Goal: Navigation & Orientation: Find specific page/section

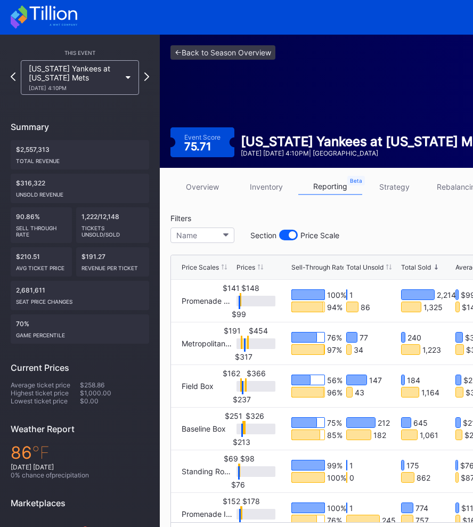
scroll to position [0, 166]
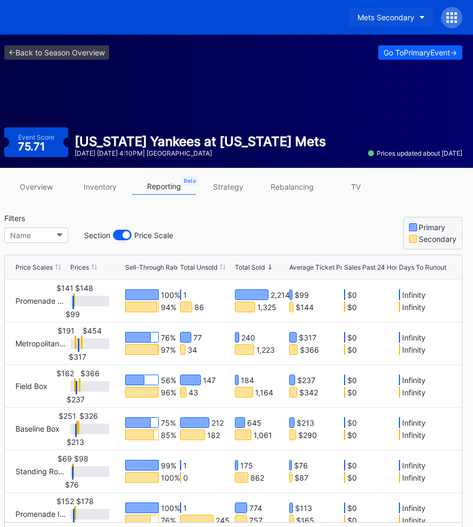
click at [375, 20] on div "Mets Secondary" at bounding box center [385, 17] width 57 height 9
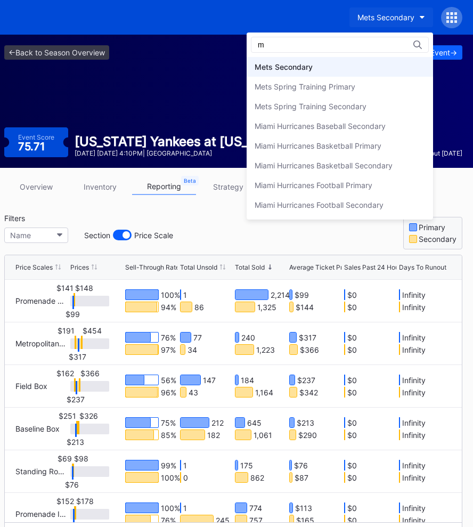
scroll to position [0, 0]
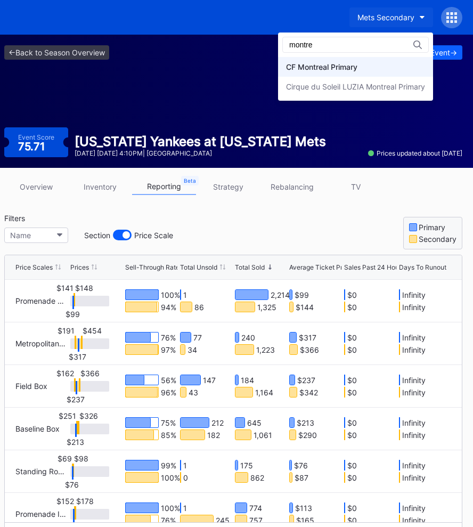
type input "montre"
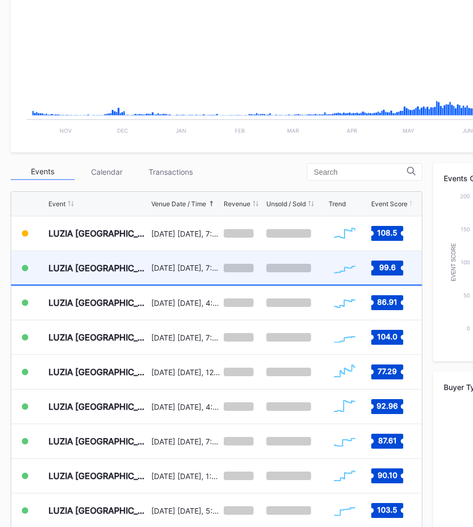
scroll to position [225, 0]
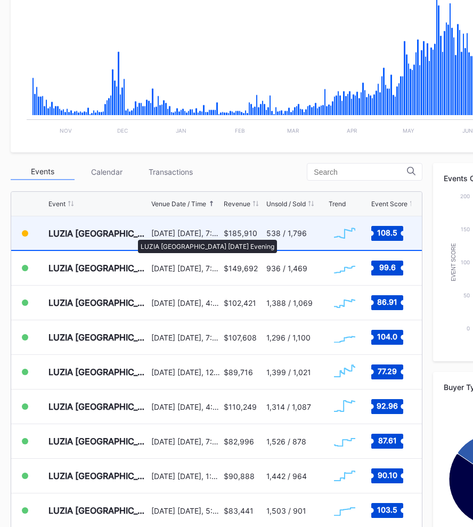
click at [133, 234] on div "LUZIA [GEOGRAPHIC_DATA] [DATE] Evening" at bounding box center [98, 233] width 100 height 11
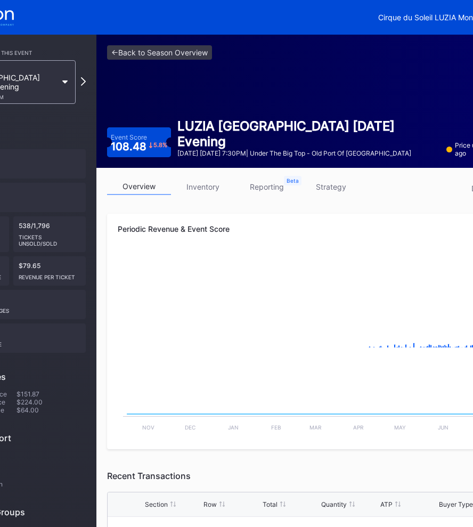
scroll to position [0, 166]
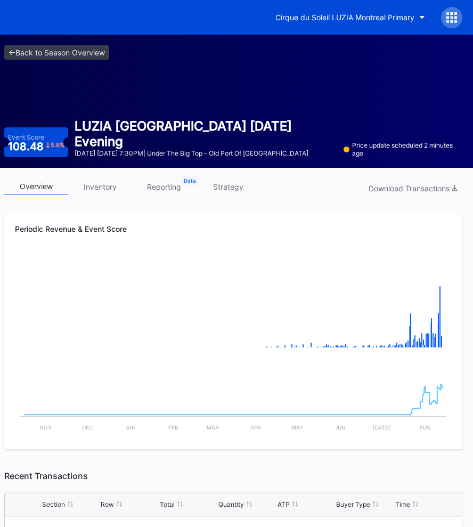
click at [223, 191] on link "strategy" at bounding box center [228, 186] width 64 height 17
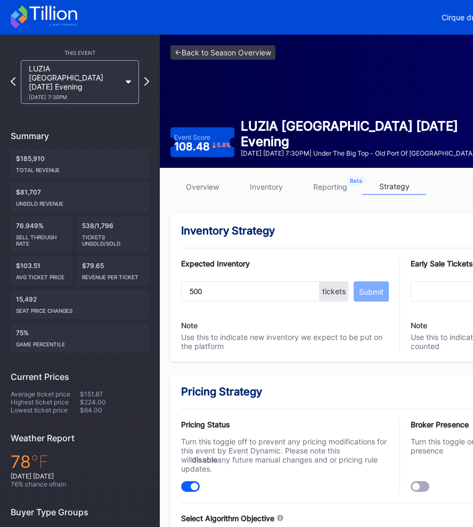
click at [202, 183] on link "overview" at bounding box center [202, 186] width 64 height 17
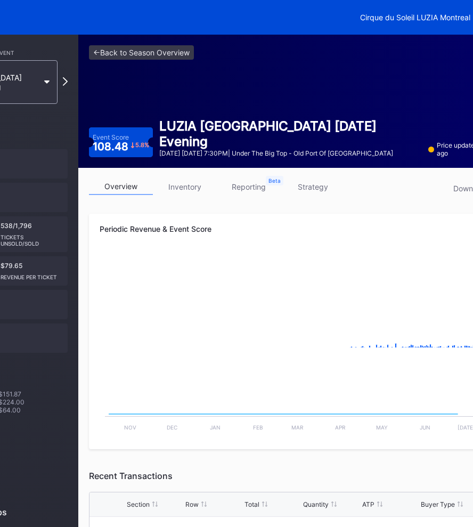
scroll to position [0, 166]
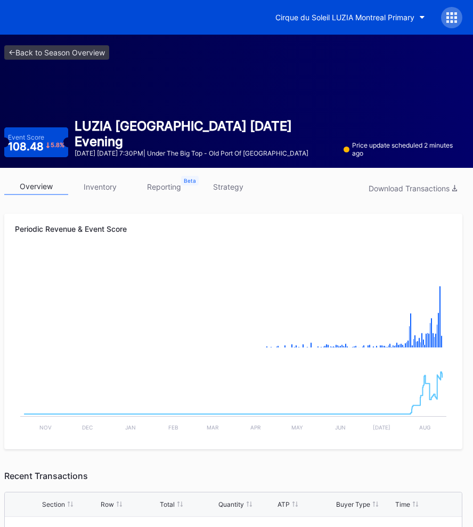
click at [223, 189] on link "strategy" at bounding box center [228, 186] width 64 height 17
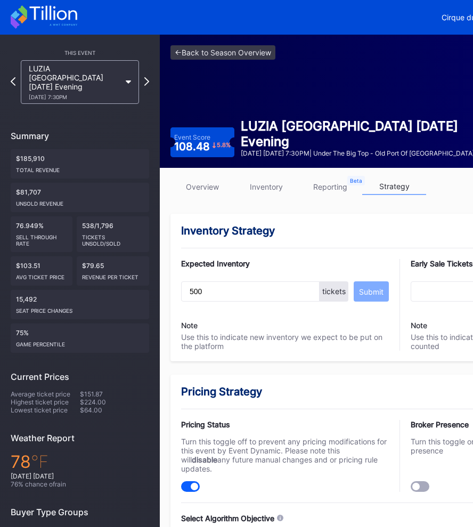
click at [311, 240] on div "Inventory Strategy Expected Inventory 500 tickets Submit Note Use this to indic…" at bounding box center [399, 288] width 458 height 148
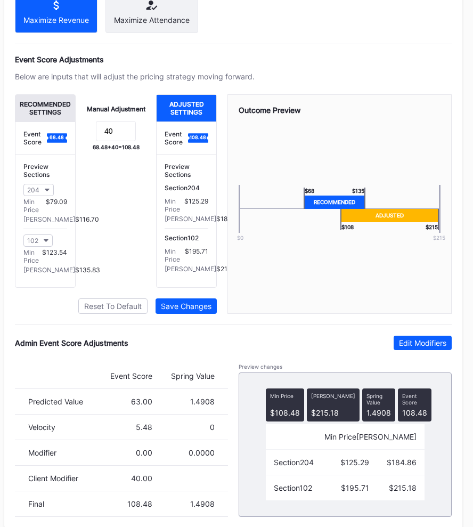
scroll to position [579, 166]
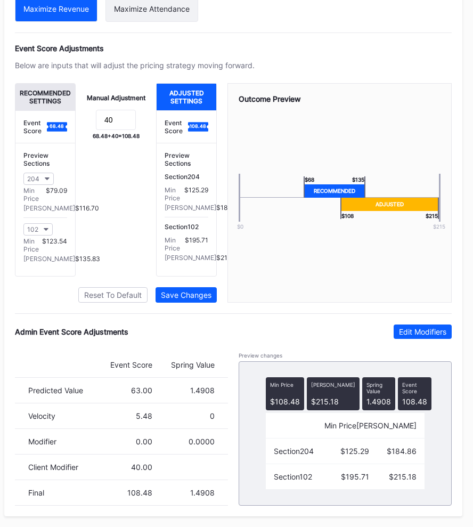
click at [126, 229] on div "Manual Adjustment 40 68.48 + 40 = 108.48" at bounding box center [116, 179] width 81 height 193
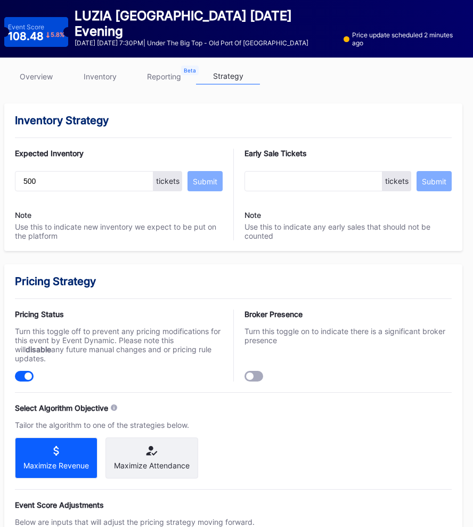
scroll to position [0, 166]
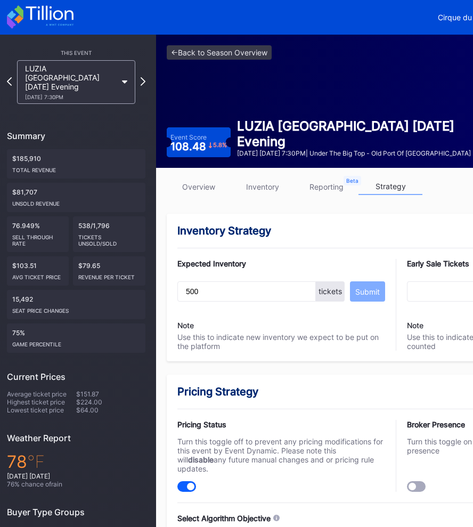
scroll to position [0, 0]
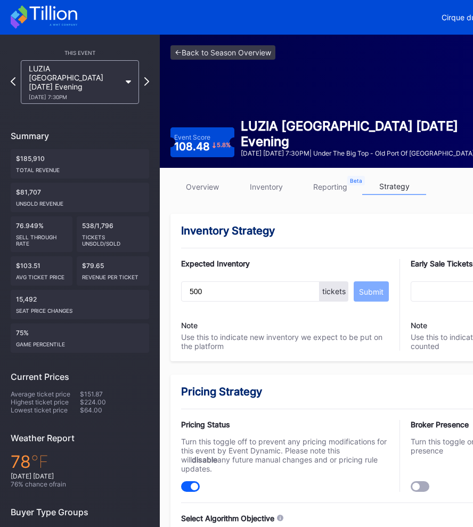
click at [200, 190] on link "overview" at bounding box center [202, 186] width 64 height 17
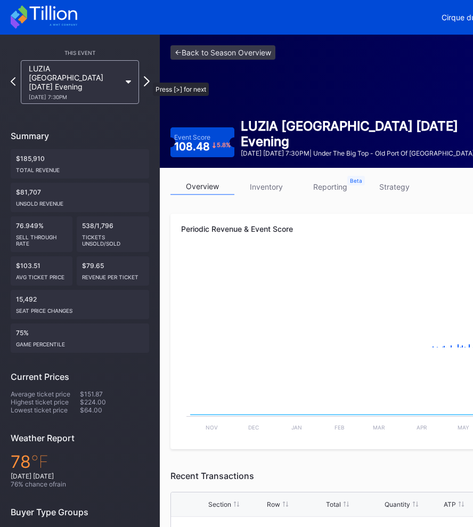
click at [148, 77] on icon at bounding box center [147, 81] width 6 height 10
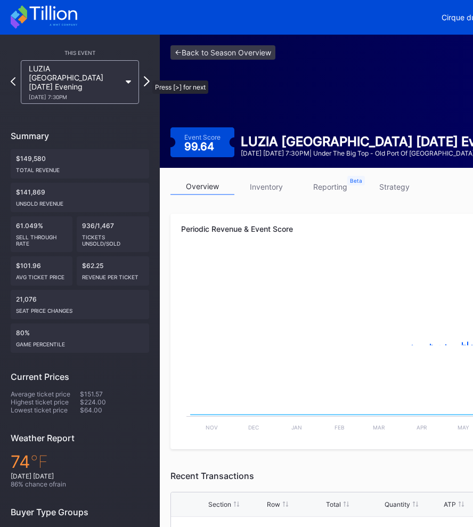
click at [146, 76] on icon at bounding box center [147, 81] width 6 height 10
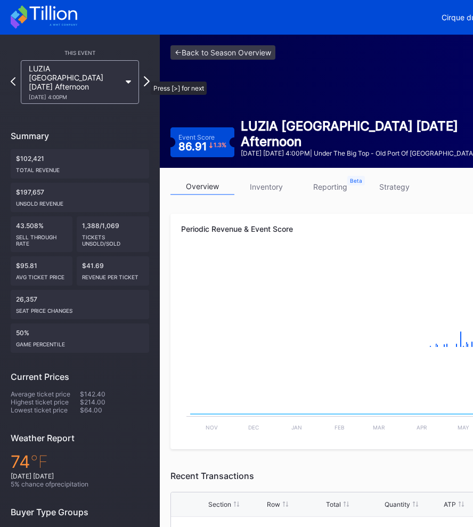
click at [145, 76] on icon at bounding box center [147, 81] width 6 height 10
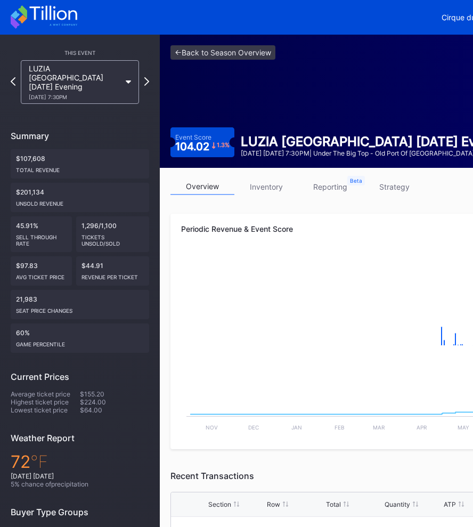
scroll to position [0, 166]
